Goal: Task Accomplishment & Management: Complete application form

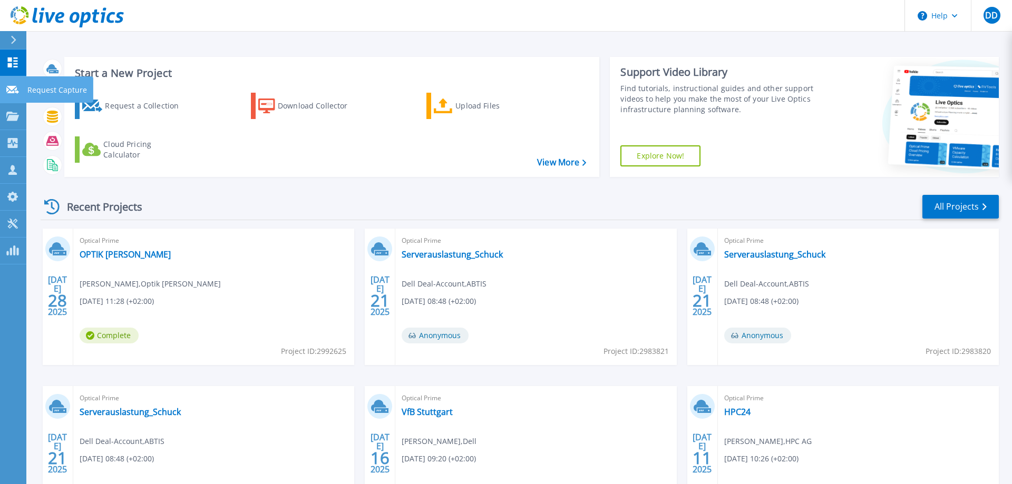
click at [18, 85] on div at bounding box center [12, 88] width 13 height 9
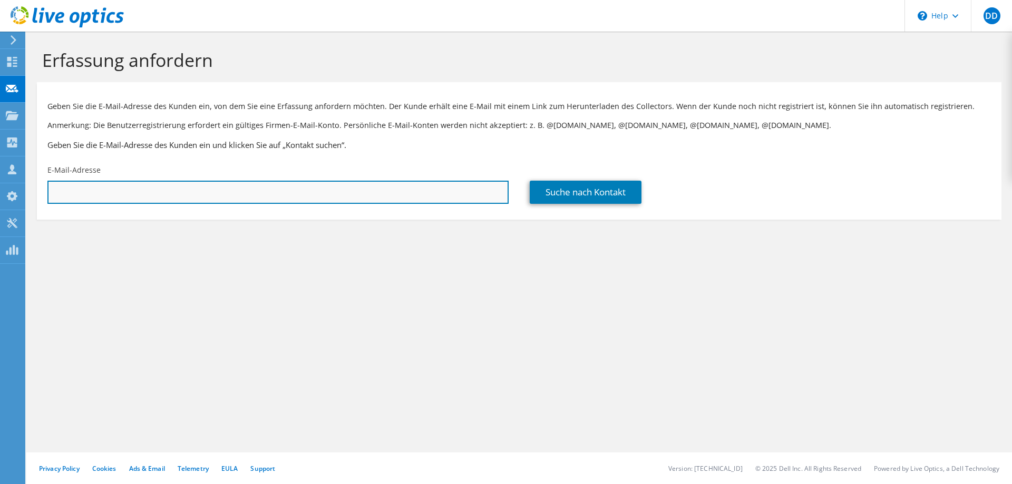
click at [333, 197] on input "text" at bounding box center [277, 192] width 461 height 23
paste input "d.protzek@hohenstein.com"
type input "d.protzek@hohenstein.com"
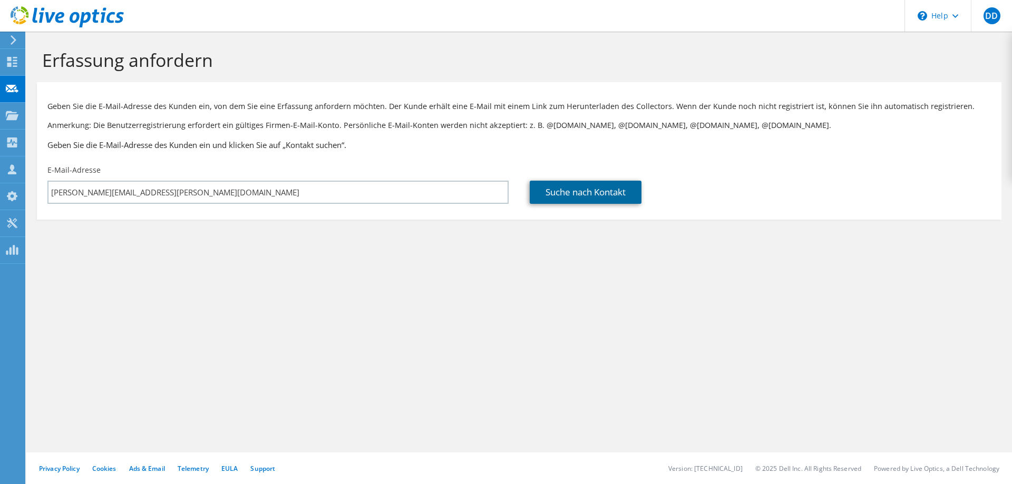
click at [581, 198] on link "Suche nach Kontakt" at bounding box center [586, 192] width 112 height 23
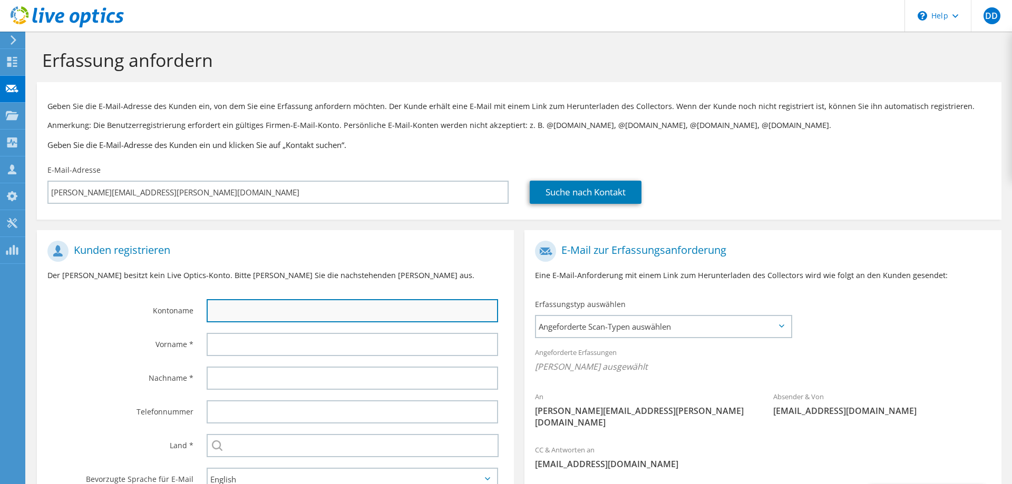
click at [245, 306] on input "text" at bounding box center [353, 310] width 292 height 23
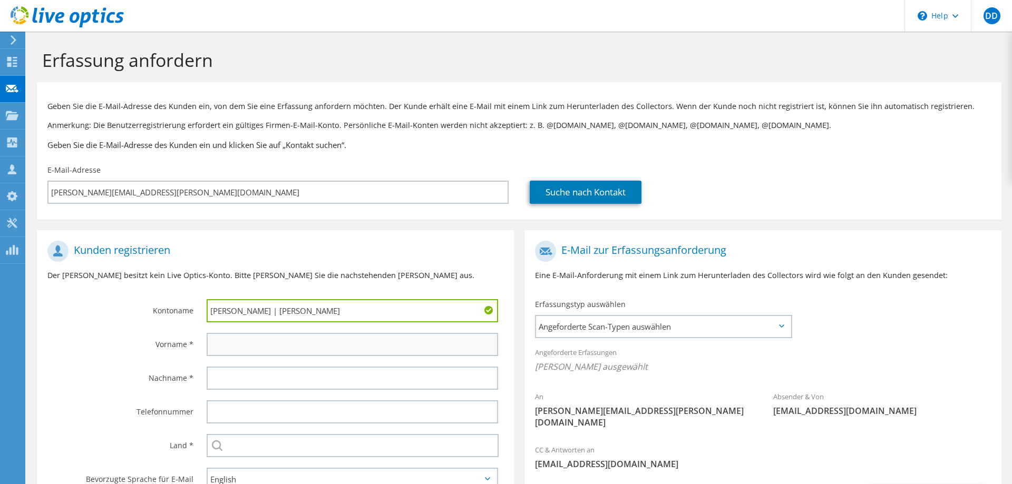
type input "Dominik Protzek | Hohenstein"
click at [321, 347] on input "text" at bounding box center [353, 344] width 292 height 23
click at [331, 358] on div "Domini" at bounding box center [355, 345] width 318 height 34
click at [332, 353] on input "Domini" at bounding box center [353, 344] width 292 height 23
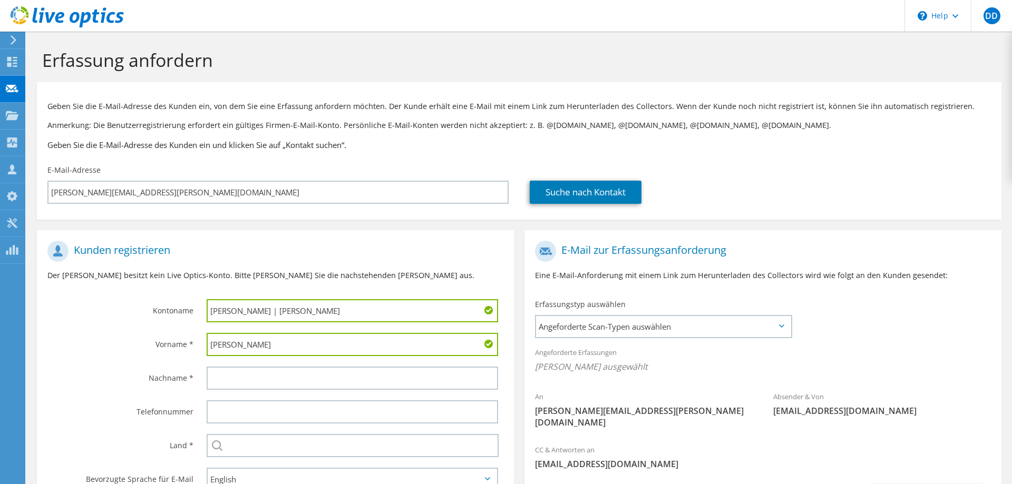
type input "Dominik"
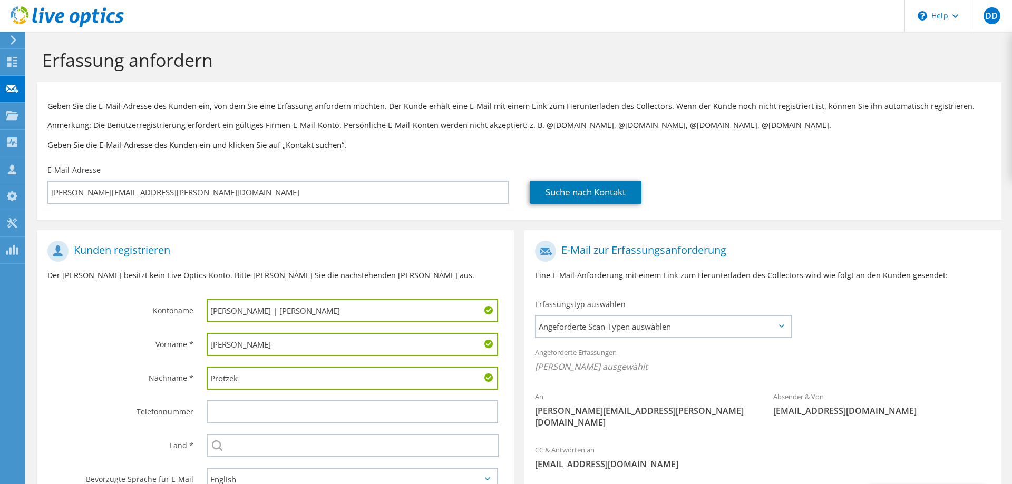
scroll to position [92, 0]
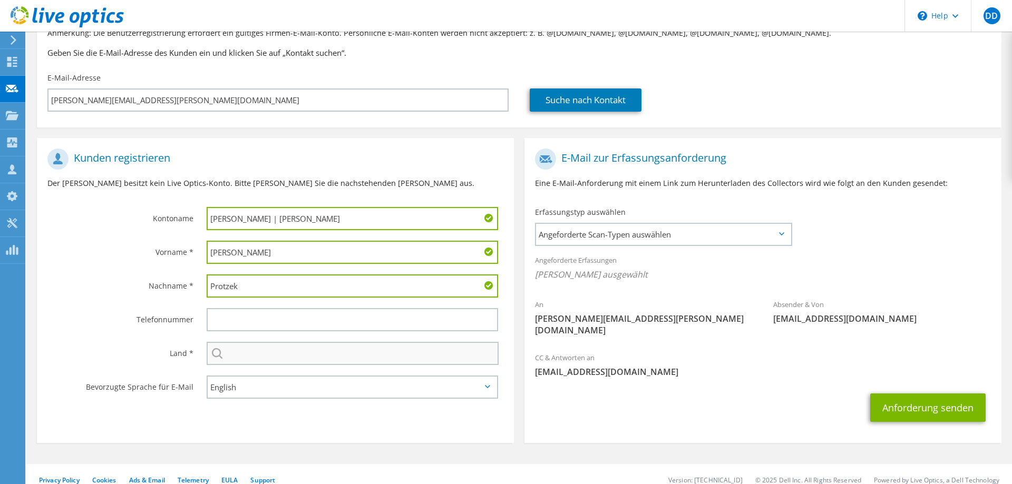
type input "Protzek"
click at [293, 357] on input "text" at bounding box center [353, 353] width 292 height 23
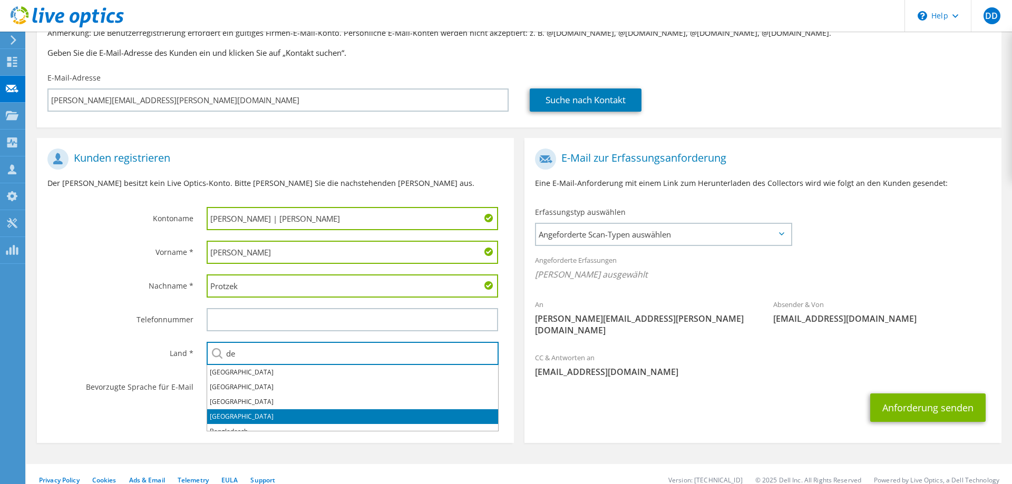
click at [245, 416] on li "Deutschland" at bounding box center [352, 417] width 291 height 15
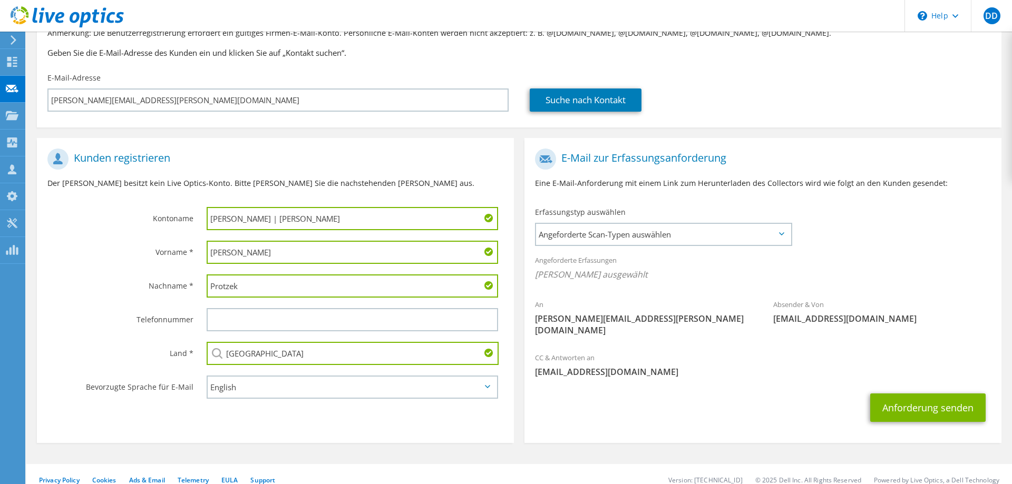
type input "Deutschland"
click at [207, 376] on select "English Deutsch Español Français Italiano Polski Português Русский 한국어 中文 日本語" at bounding box center [353, 387] width 292 height 23
select select "de-DE"
click option "Deutsch" at bounding box center [0, 0] width 0 height 0
click at [660, 238] on span "Angeforderte Scan-Typen auswählen" at bounding box center [663, 234] width 255 height 21
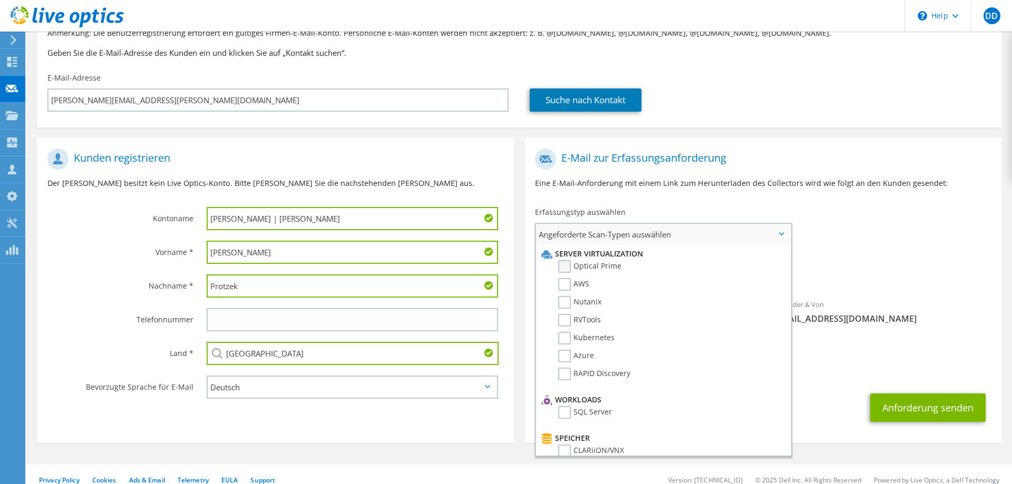
click at [562, 262] on label "Optical Prime" at bounding box center [589, 266] width 63 height 13
click at [0, 0] on input "Optical Prime" at bounding box center [0, 0] width 0 height 0
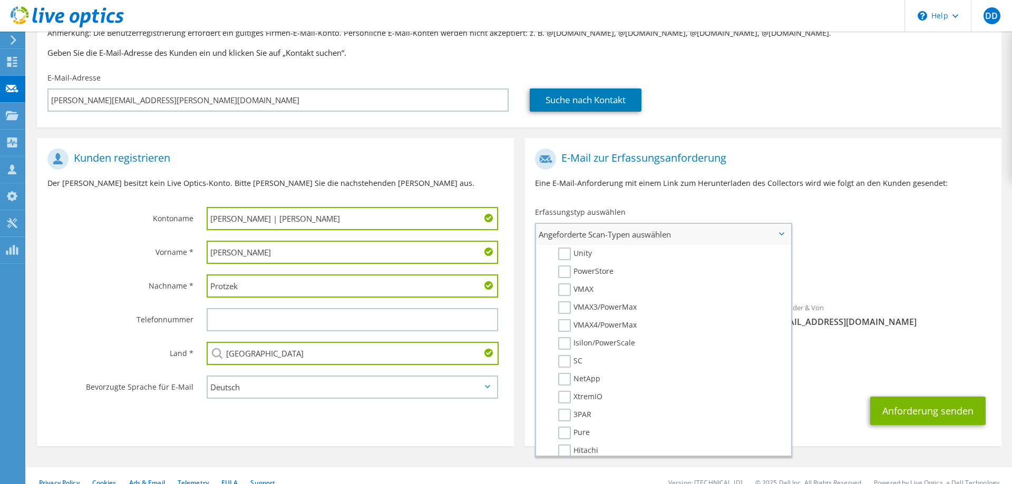
scroll to position [269, 0]
click at [567, 379] on label "Pure" at bounding box center [574, 379] width 32 height 13
click at [0, 0] on input "Pure" at bounding box center [0, 0] width 0 height 0
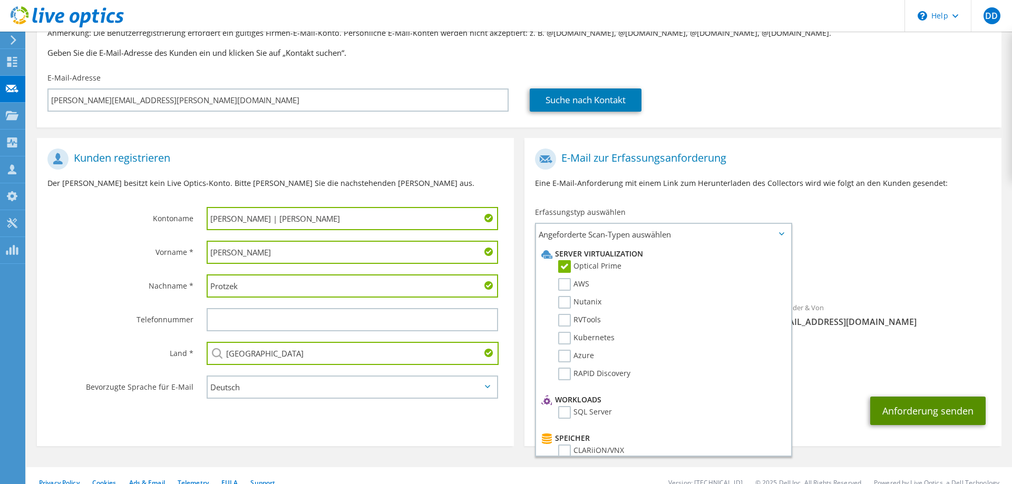
click at [899, 401] on button "Anforderung senden" at bounding box center [927, 411] width 115 height 28
